Goal: Information Seeking & Learning: Find specific fact

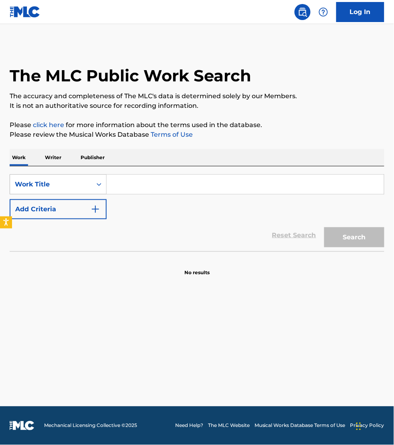
click at [65, 183] on div "Work Title" at bounding box center [51, 185] width 72 height 10
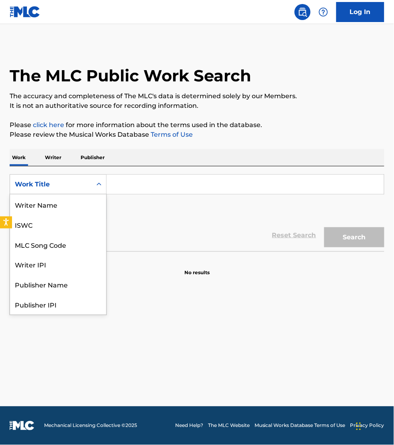
scroll to position [40, 0]
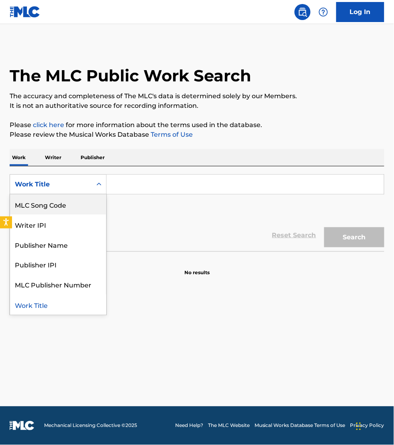
click at [58, 204] on div "MLC Song Code" at bounding box center [58, 204] width 96 height 20
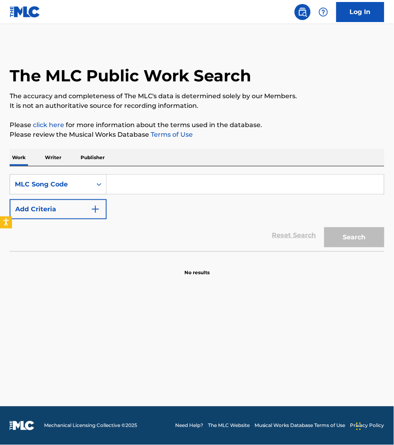
click at [129, 185] on input "Search Form" at bounding box center [245, 184] width 277 height 19
paste input "S59LFC"
type input "S59LFC"
click at [324, 227] on button "Search" at bounding box center [354, 237] width 60 height 20
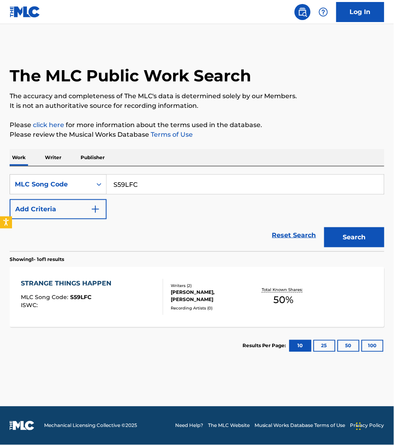
click at [125, 288] on div "STRANGE THINGS HAPPEN MLC Song Code : S59LFC ISWC :" at bounding box center [92, 297] width 142 height 36
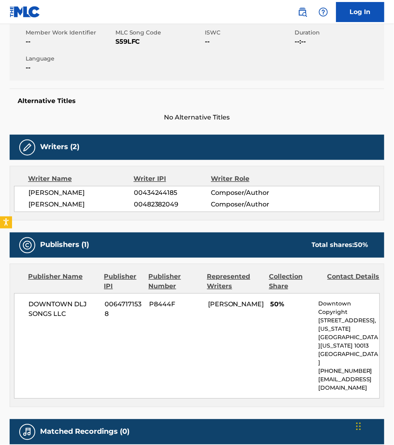
scroll to position [150, 0]
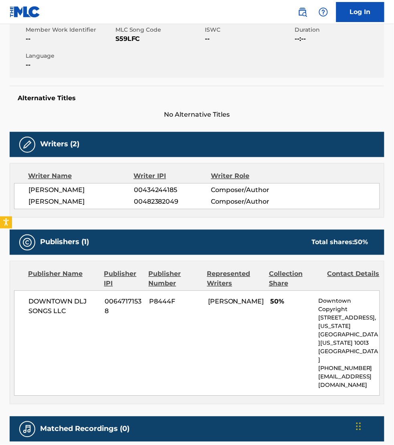
click at [375, 121] on div "Work Detail Member Work Identifier -- MLC Song Code S59LFC ISWC -- Duration --:…" at bounding box center [197, 229] width 375 height 475
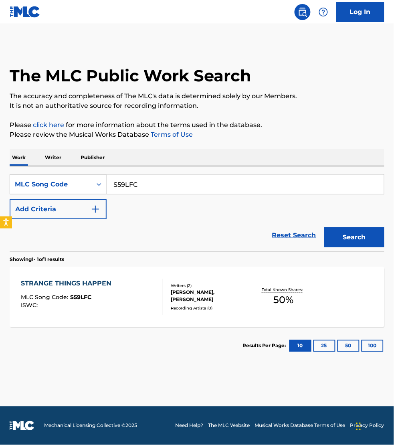
click at [153, 182] on input "S59LFC" at bounding box center [245, 184] width 277 height 19
paste input "LS6TOV"
type input "LS6TOV"
click at [324, 227] on button "Search" at bounding box center [354, 237] width 60 height 20
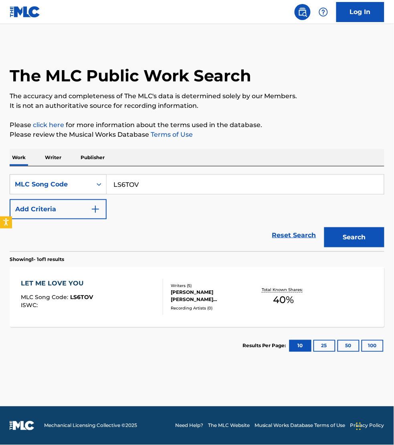
click at [144, 305] on div "LET ME LOVE YOU MLC Song Code : LS6TOV ISWC :" at bounding box center [92, 297] width 142 height 36
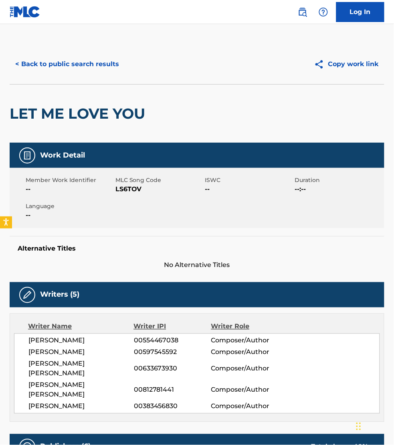
click at [366, 211] on div "Member Work Identifier -- MLC Song Code LS6TOV ISWC -- Duration --:-- Language …" at bounding box center [197, 198] width 375 height 60
click at [63, 65] on button "< Back to public search results" at bounding box center [67, 64] width 115 height 20
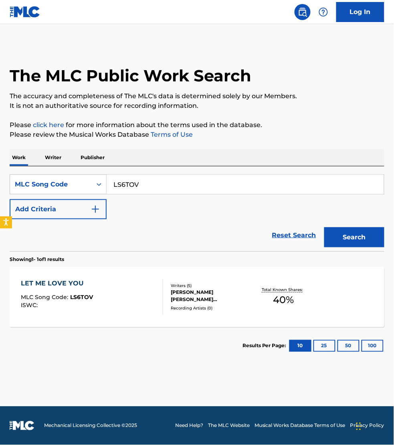
click at [151, 184] on input "LS6TOV" at bounding box center [245, 184] width 277 height 19
paste input "CL1ZF9"
type input "CL1ZF9"
click at [324, 227] on button "Search" at bounding box center [354, 237] width 60 height 20
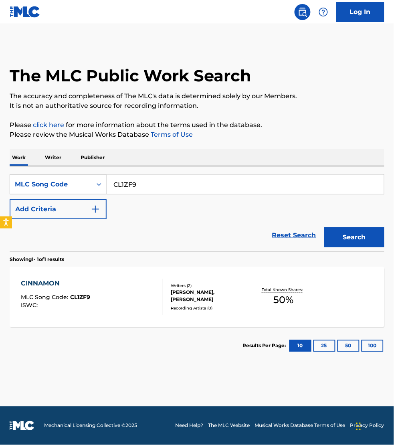
click at [143, 299] on div "CINNAMON MLC Song Code : CL1ZF9 ISWC :" at bounding box center [92, 297] width 142 height 36
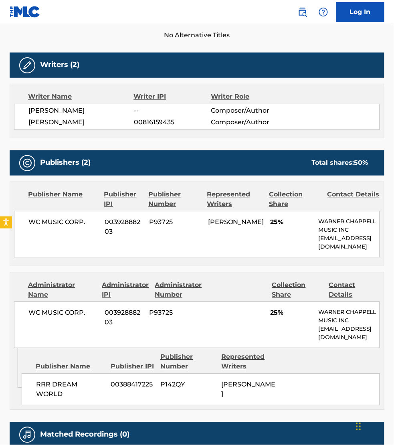
scroll to position [238, 0]
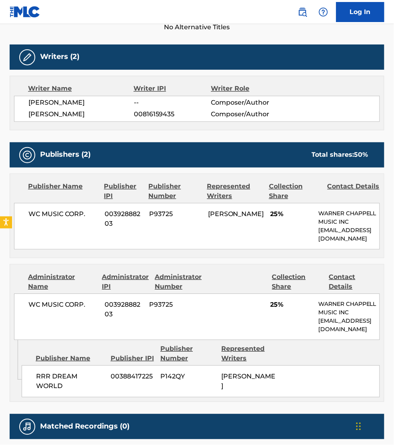
click at [95, 20] on nav "Log In" at bounding box center [197, 12] width 394 height 24
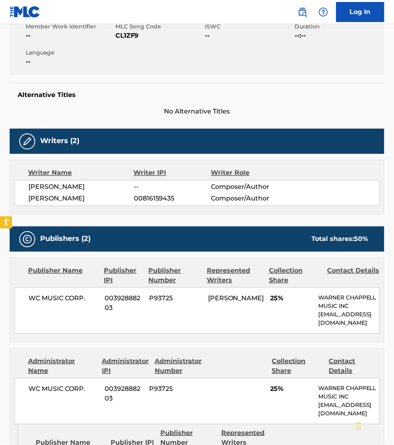
scroll to position [137, 0]
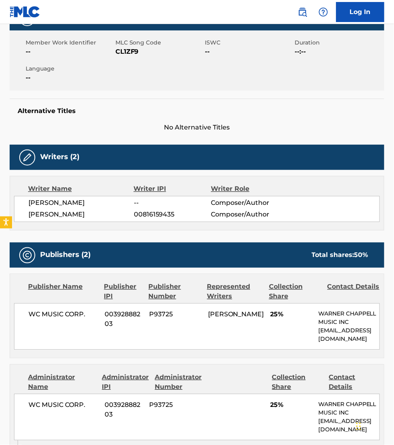
drag, startPoint x: 105, startPoint y: 203, endPoint x: 25, endPoint y: 202, distance: 80.5
click at [25, 202] on div "STELLA ROSE BENNETT -- Composer/Author RYAN RAYMOND RAINES 00816159435 Composer…" at bounding box center [197, 209] width 366 height 26
copy span "STELLA ROSE BENNETT"
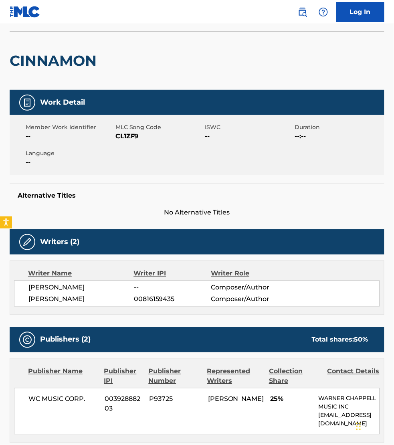
scroll to position [0, 0]
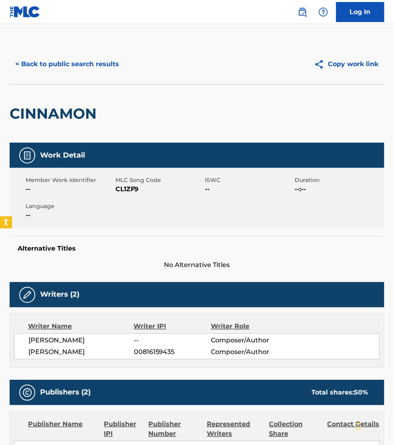
click at [59, 65] on button "< Back to public search results" at bounding box center [67, 64] width 115 height 20
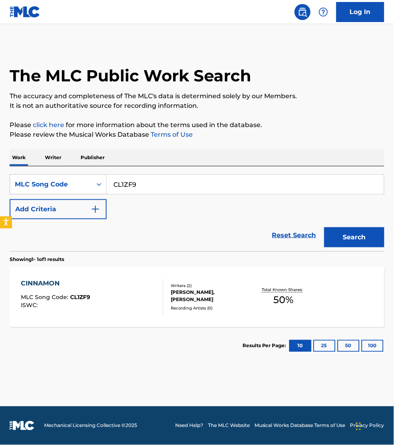
click at [55, 153] on p "Writer" at bounding box center [52, 157] width 21 height 17
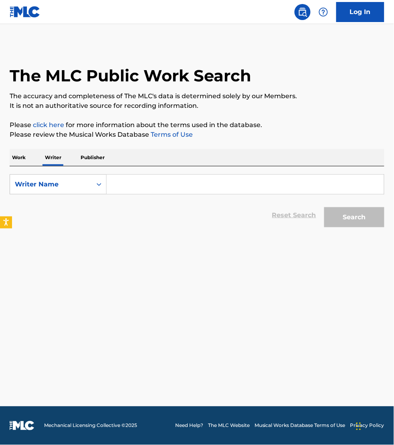
click at [159, 185] on input "Search Form" at bounding box center [245, 184] width 277 height 19
paste input "STELLA ROSE BENNETT"
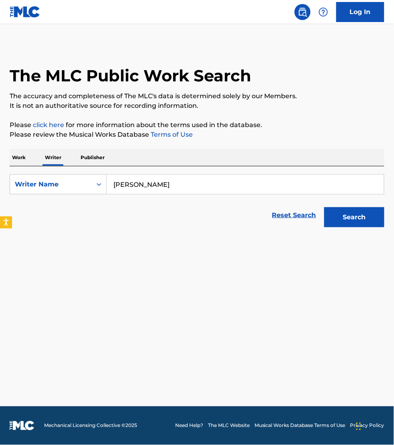
type input "STELLA ROSE BENNETT"
click at [324, 207] on button "Search" at bounding box center [354, 217] width 60 height 20
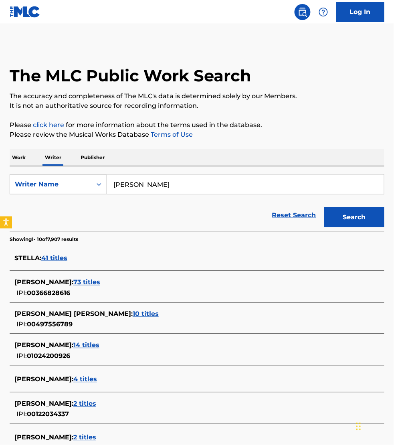
click at [89, 281] on span "73 titles" at bounding box center [86, 282] width 27 height 8
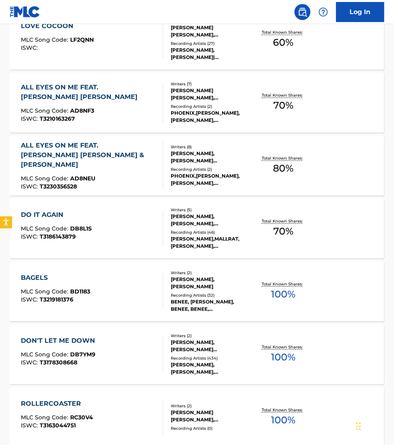
scroll to position [263, 0]
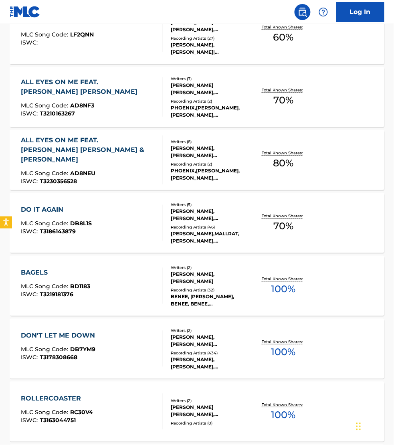
click at [148, 280] on div "BAGELS MLC Song Code : BD1183 ISWC : T3219181376" at bounding box center [92, 286] width 142 height 36
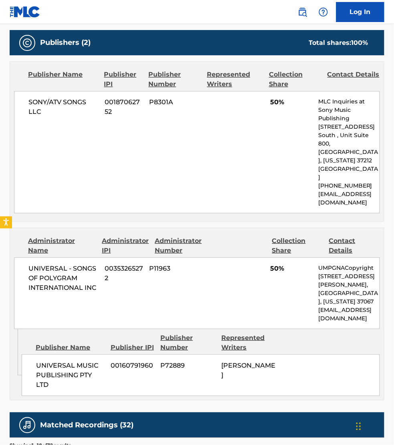
scroll to position [375, 0]
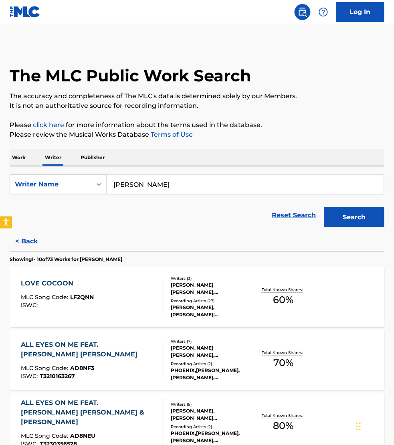
click at [22, 159] on p "Work" at bounding box center [19, 157] width 18 height 17
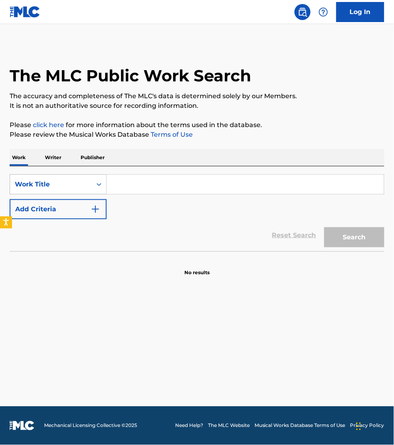
click at [34, 183] on div "Work Title" at bounding box center [51, 185] width 72 height 10
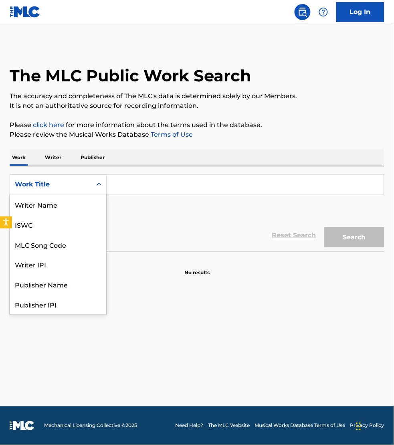
scroll to position [40, 0]
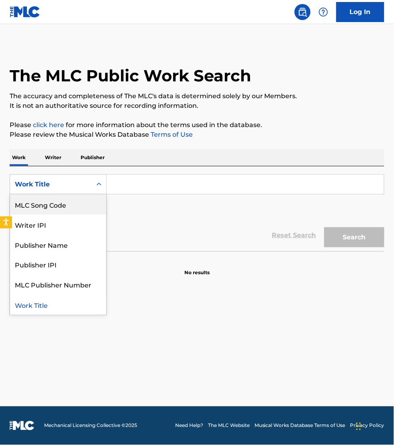
click at [40, 208] on div "MLC Song Code" at bounding box center [58, 204] width 96 height 20
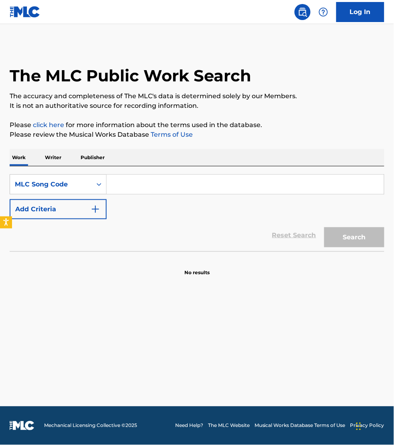
click at [131, 182] on input "Search Form" at bounding box center [245, 184] width 277 height 19
paste input "M9695J"
type input "M9695J"
click at [324, 227] on button "Search" at bounding box center [354, 237] width 60 height 20
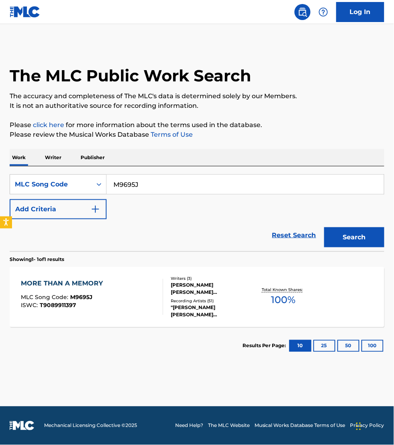
click at [127, 291] on div "MORE THAN A MEMORY MLC Song Code : M9695J ISWC : T9089911397" at bounding box center [92, 297] width 142 height 36
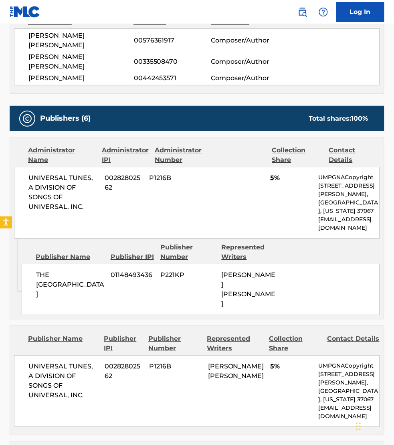
scroll to position [363, 0]
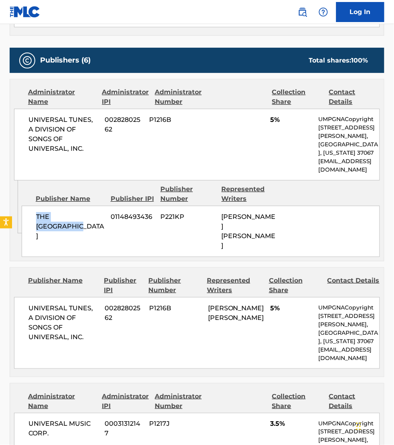
drag, startPoint x: 101, startPoint y: 198, endPoint x: 37, endPoint y: 198, distance: 63.3
click at [37, 212] on span "THE VEGAN RANCH" at bounding box center [70, 226] width 69 height 29
copy span "THE VEGAN RANCH"
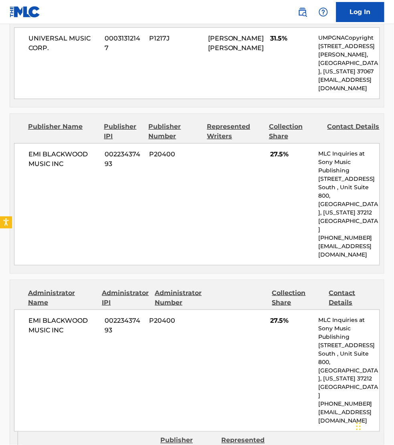
scroll to position [939, 0]
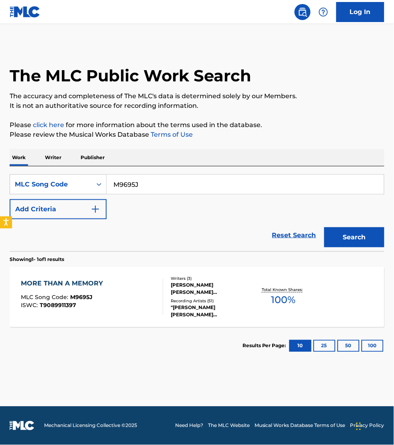
click at [141, 184] on input "M9695J" at bounding box center [245, 184] width 277 height 19
paste input "BE0K0V"
type input "BE0K0V"
click at [324, 227] on button "Search" at bounding box center [354, 237] width 60 height 20
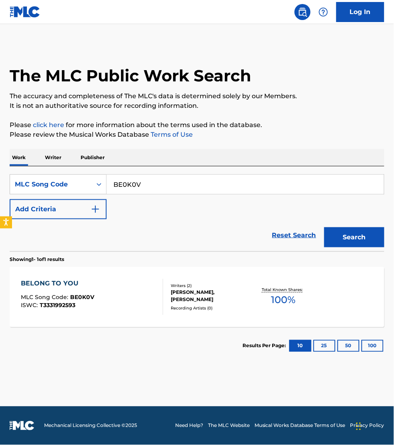
click at [143, 309] on div "BELONG TO YOU MLC Song Code : BE0K0V ISWC : T3331992593" at bounding box center [92, 297] width 142 height 36
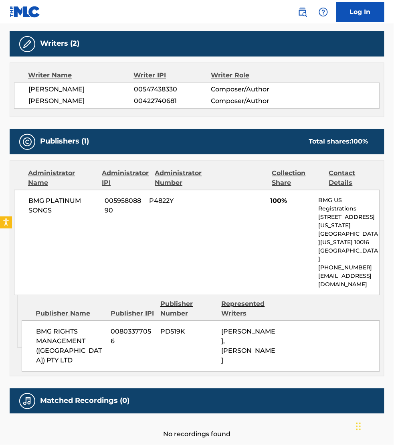
scroll to position [280, 0]
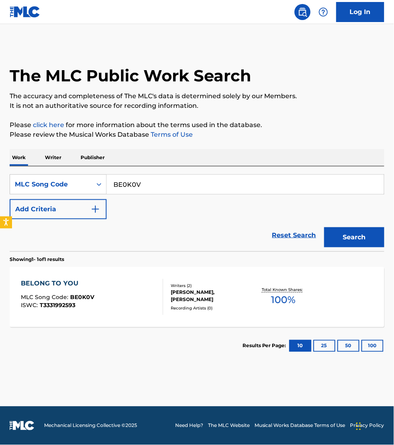
click at [153, 181] on input "BE0K0V" at bounding box center [245, 184] width 277 height 19
paste input "J52XLK"
type input "J52XLK"
click at [324, 227] on button "Search" at bounding box center [354, 237] width 60 height 20
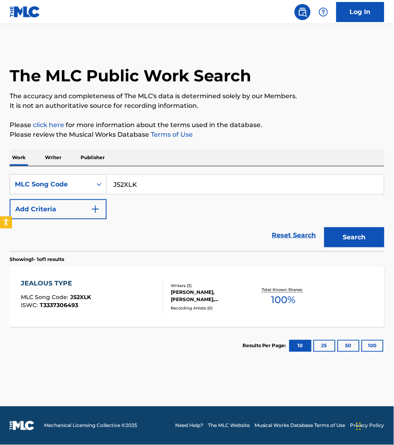
click at [231, 301] on div "AMALA DLAMINI, JACK MICHAEL ANTONOFF, ARI STARACE" at bounding box center [211, 296] width 81 height 14
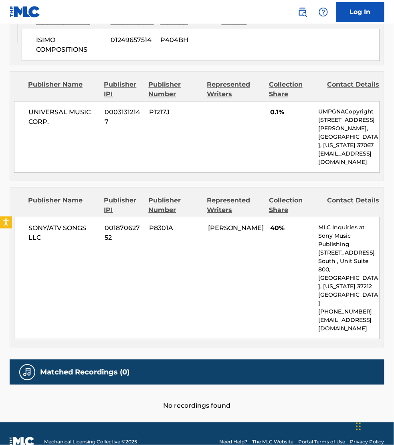
scroll to position [810, 0]
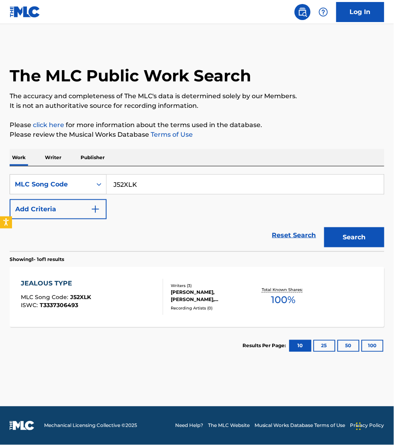
click at [148, 186] on input "J52XLK" at bounding box center [245, 184] width 277 height 19
paste input "5C3STU"
type input "5C3STU"
click at [324, 227] on button "Search" at bounding box center [354, 237] width 60 height 20
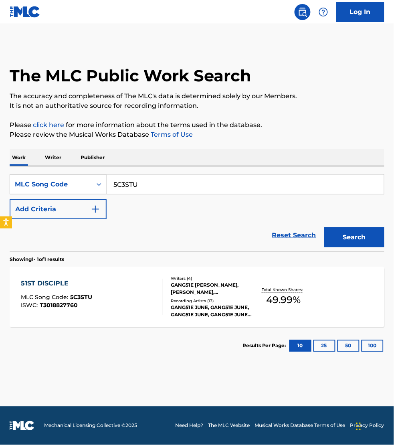
click at [135, 303] on div "51ST DISCIPLE MLC Song Code : 5C3STU ISWC : T3018827760" at bounding box center [92, 297] width 142 height 36
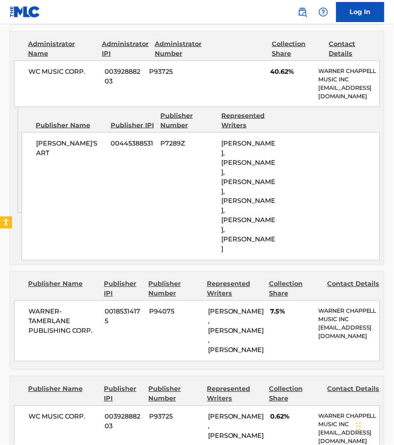
scroll to position [588, 0]
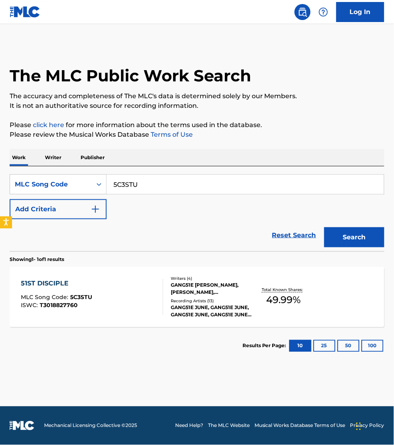
click at [157, 185] on input "5C3STU" at bounding box center [245, 184] width 277 height 19
paste input "SD4TCV"
type input "SD4TCV"
click at [324, 227] on button "Search" at bounding box center [354, 237] width 60 height 20
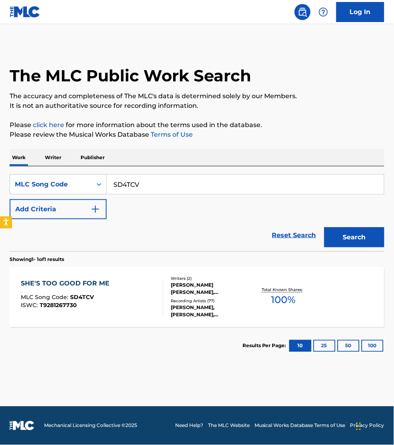
click at [137, 292] on div "SHE'S TOO GOOD FOR ME MLC Song Code : SD4TCV ISWC : T9281267730" at bounding box center [92, 297] width 142 height 36
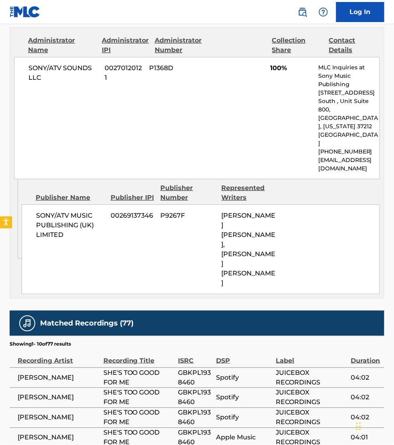
scroll to position [413, 0]
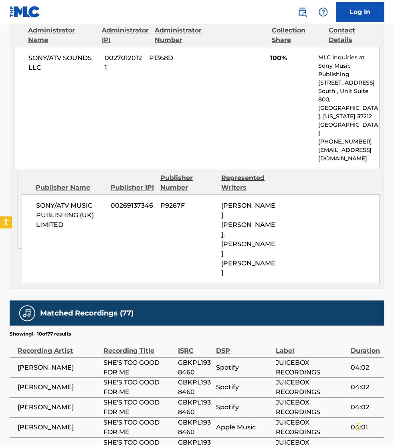
click at [377, 173] on div "Publisher Name Publisher IPI Publisher Number Represented Writers" at bounding box center [201, 182] width 358 height 19
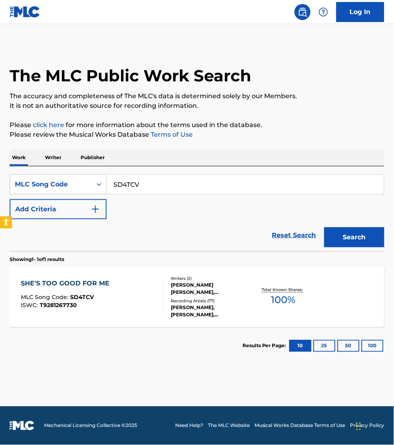
click at [141, 187] on input "SD4TCV" at bounding box center [245, 184] width 277 height 19
paste input "LS7GSQ"
type input "LS7GSQ"
click at [324, 227] on button "Search" at bounding box center [354, 237] width 60 height 20
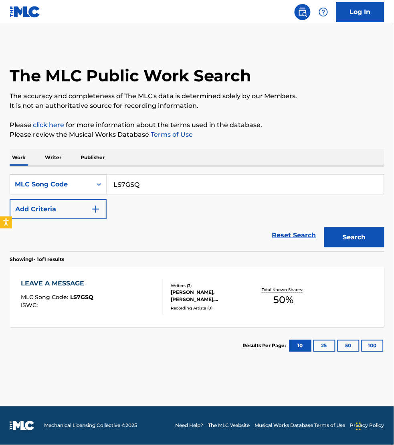
click at [143, 283] on div "LEAVE A MESSAGE MLC Song Code : LS7GSQ ISWC :" at bounding box center [92, 297] width 142 height 36
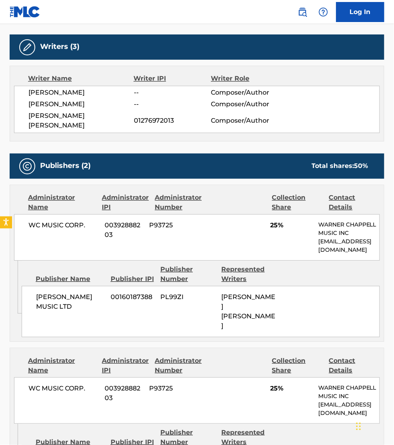
scroll to position [238, 0]
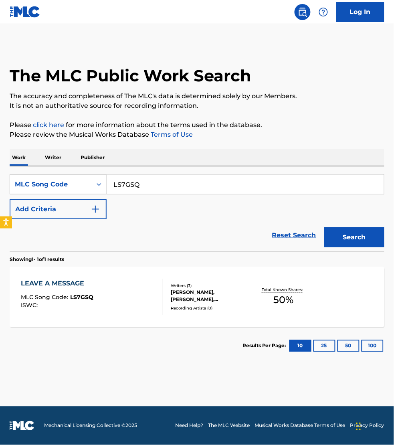
click at [164, 184] on input "LS7GSQ" at bounding box center [245, 184] width 277 height 19
paste input "DS2I6M"
type input "DS2I6M"
click at [324, 227] on button "Search" at bounding box center [354, 237] width 60 height 20
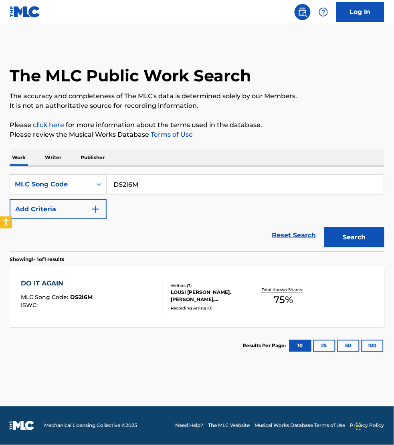
click at [159, 296] on div at bounding box center [159, 297] width 6 height 36
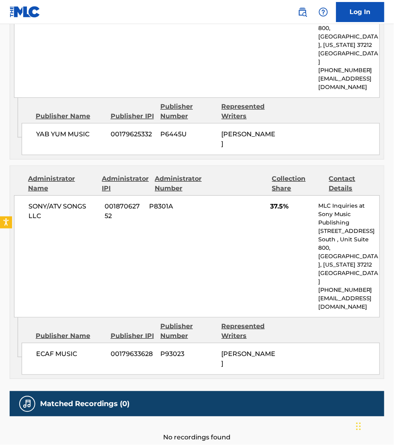
scroll to position [874, 0]
